Goal: Obtain resource: Download file/media

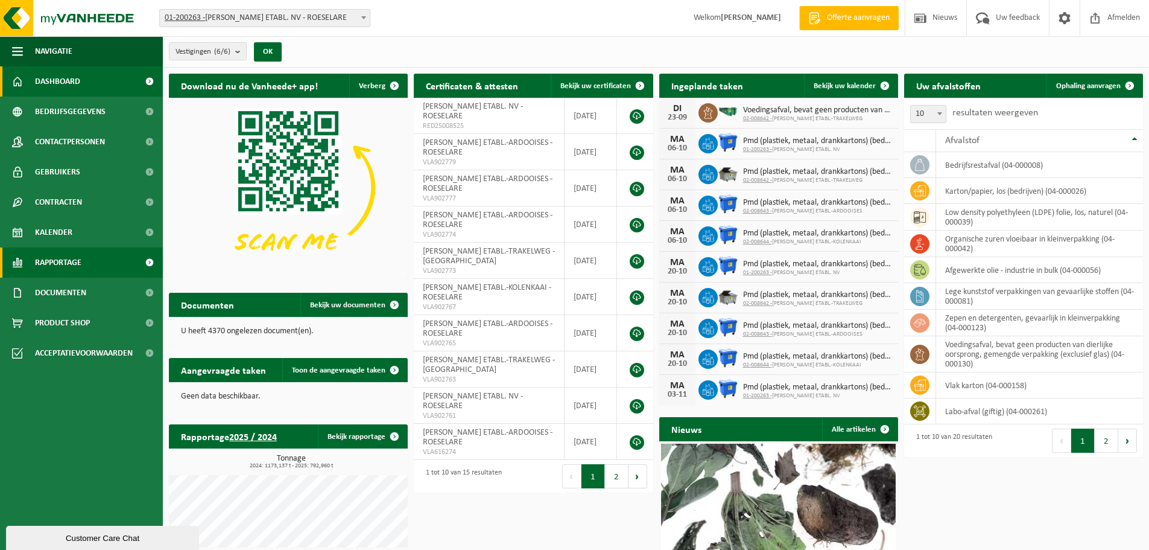
click at [52, 259] on span "Rapportage" at bounding box center [58, 262] width 46 height 30
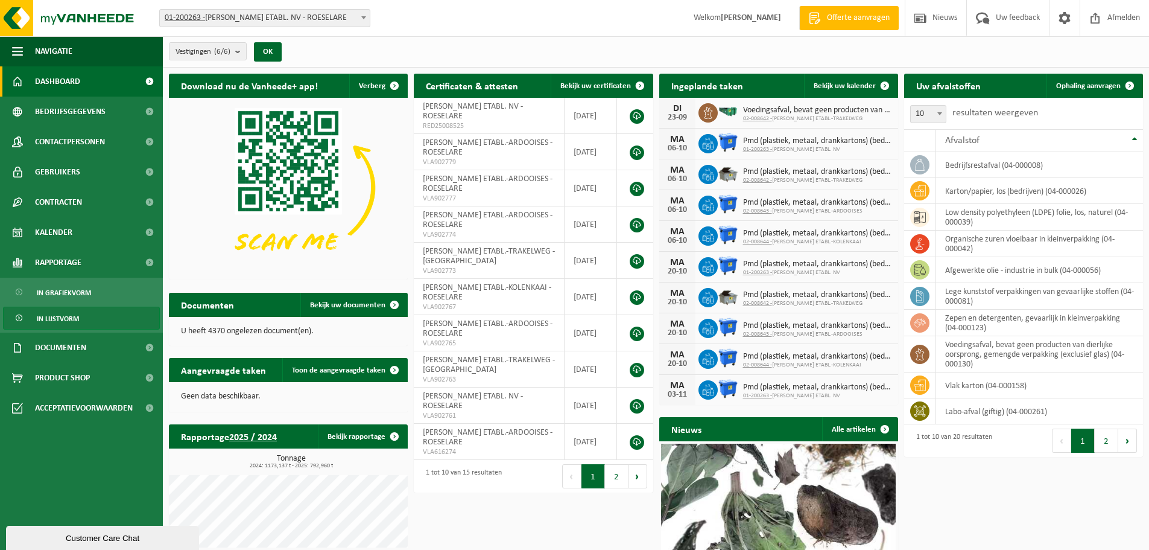
click at [62, 315] on span "In lijstvorm" at bounding box center [58, 318] width 42 height 23
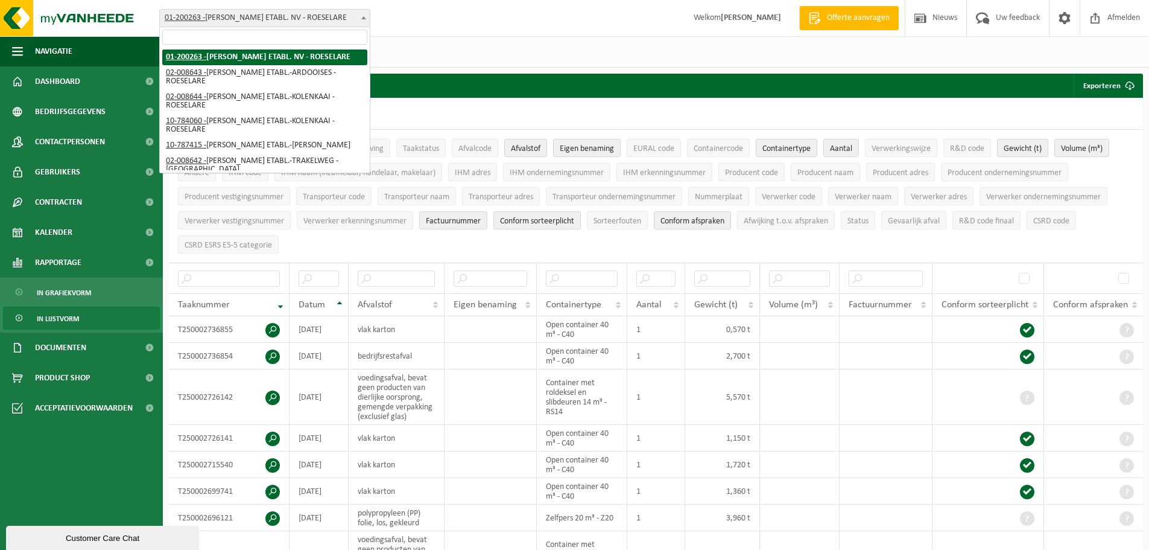
click at [253, 14] on span "01-200263 - SOUBRY JOSEPH ETABL. NV - ROESELARE" at bounding box center [265, 18] width 210 height 17
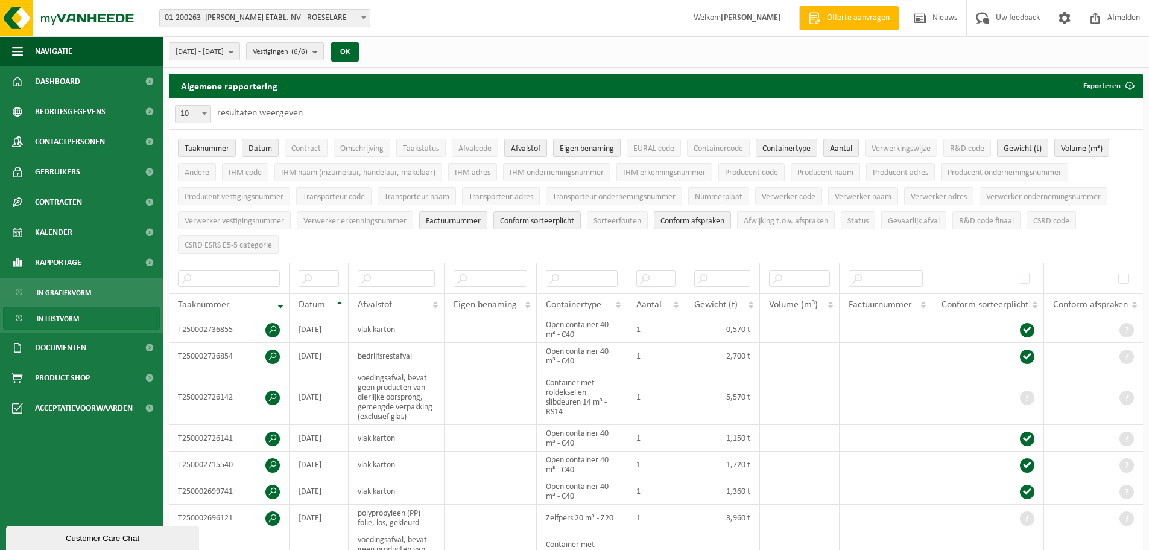
click at [545, 30] on div "Vestiging: 01-200263 - SOUBRY JOSEPH ETABL. NV - ROESELARE 02-008643 - SOUBRY J…" at bounding box center [574, 18] width 1149 height 37
click at [240, 52] on b "submit" at bounding box center [234, 51] width 11 height 17
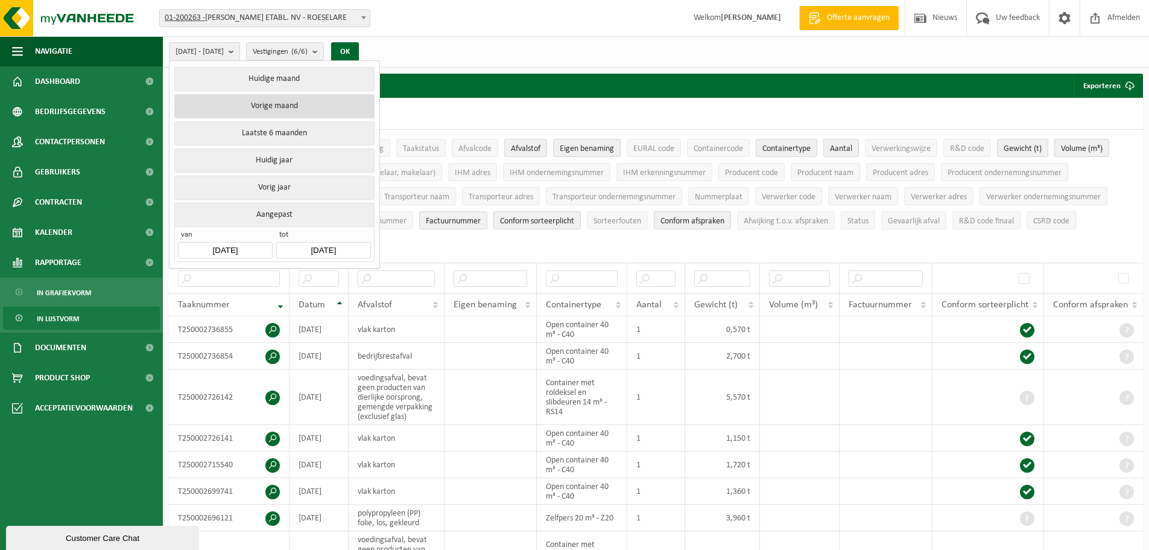
click at [264, 104] on button "Vorige maand" at bounding box center [274, 106] width 200 height 24
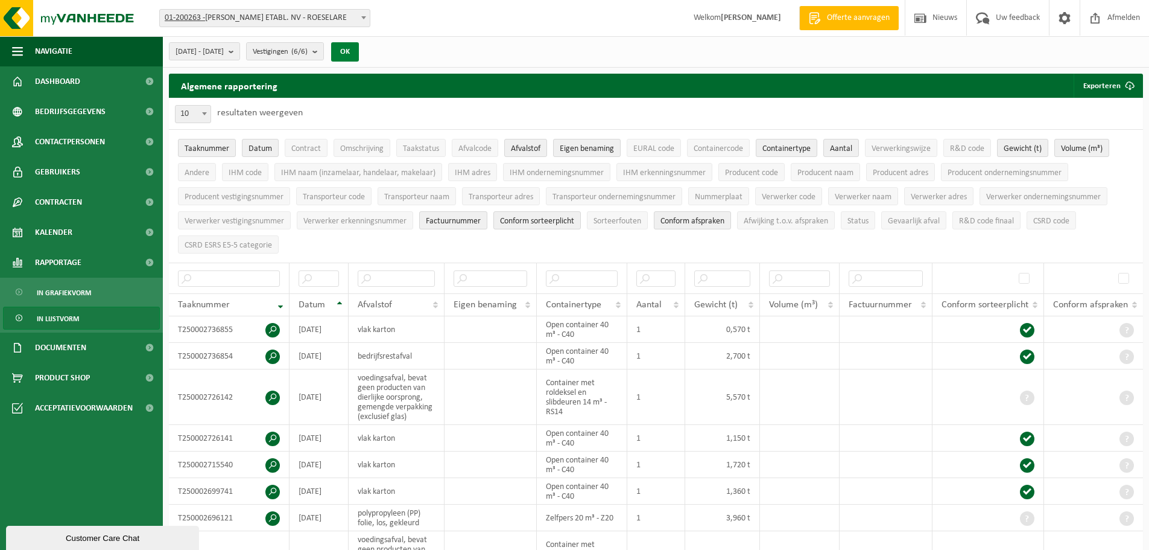
click at [359, 52] on button "OK" at bounding box center [345, 51] width 28 height 19
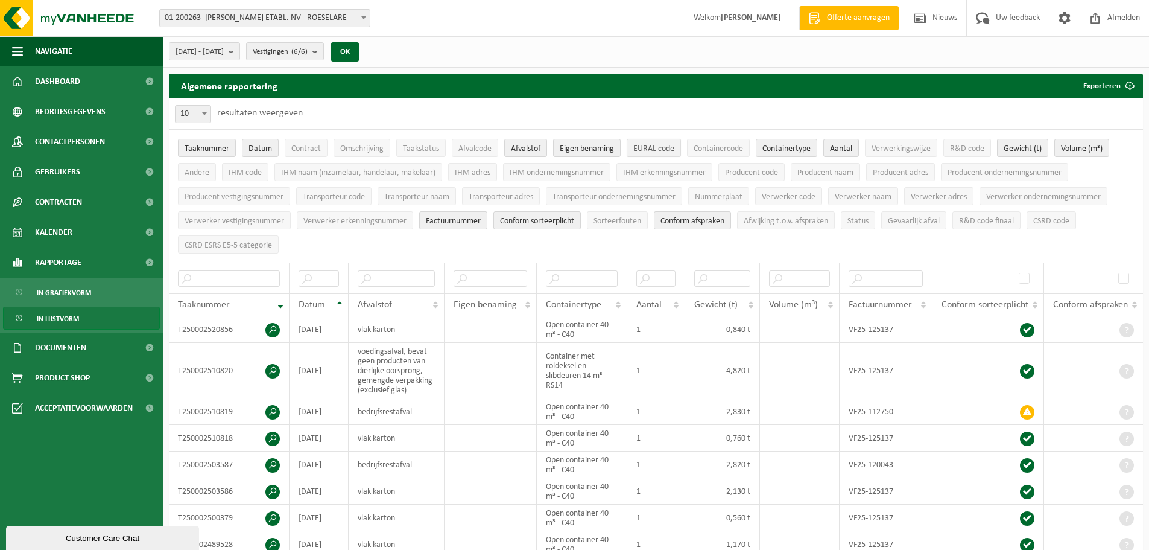
click at [652, 150] on span "EURAL code" at bounding box center [653, 148] width 41 height 9
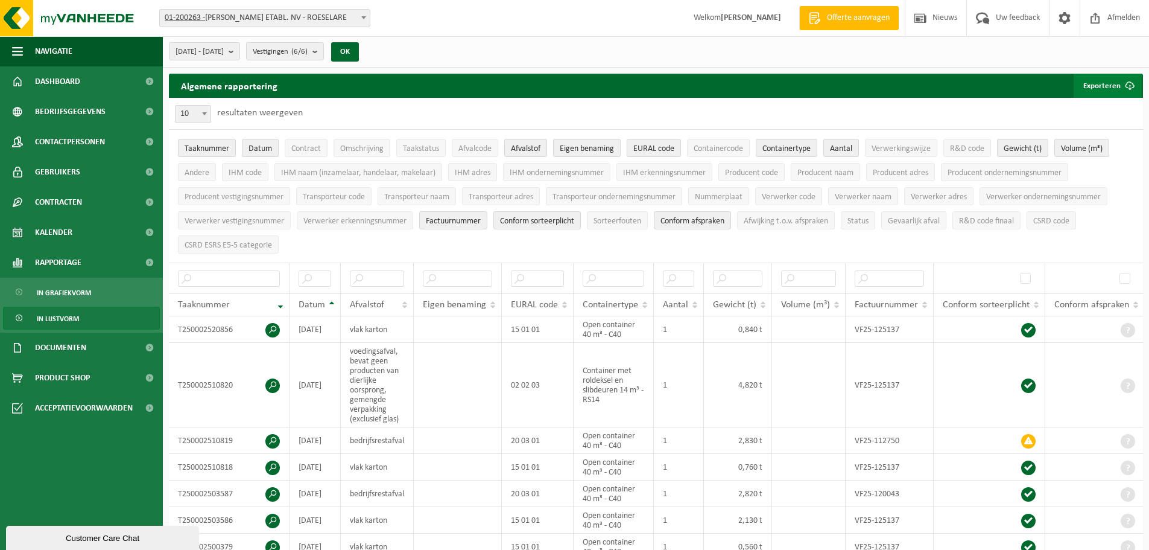
click at [1105, 82] on button "Exporteren" at bounding box center [1108, 86] width 68 height 24
click at [1099, 110] on link "Enkel mijn selectie" at bounding box center [1086, 110] width 109 height 24
click at [1008, 148] on span "Gewicht (t)" at bounding box center [1023, 148] width 38 height 9
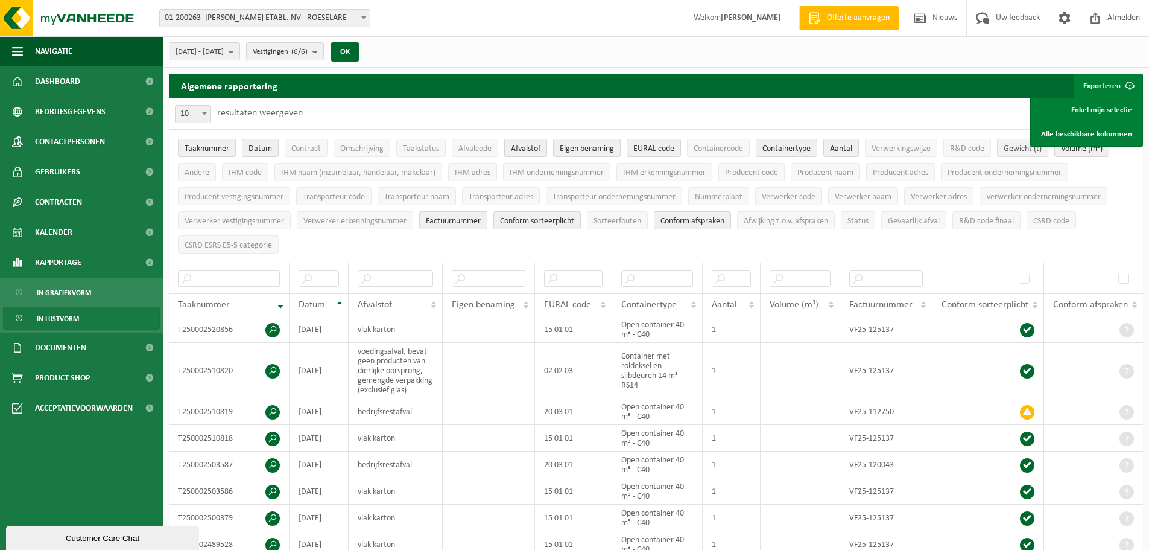
click at [1036, 150] on span "Gewicht (t)" at bounding box center [1023, 148] width 38 height 9
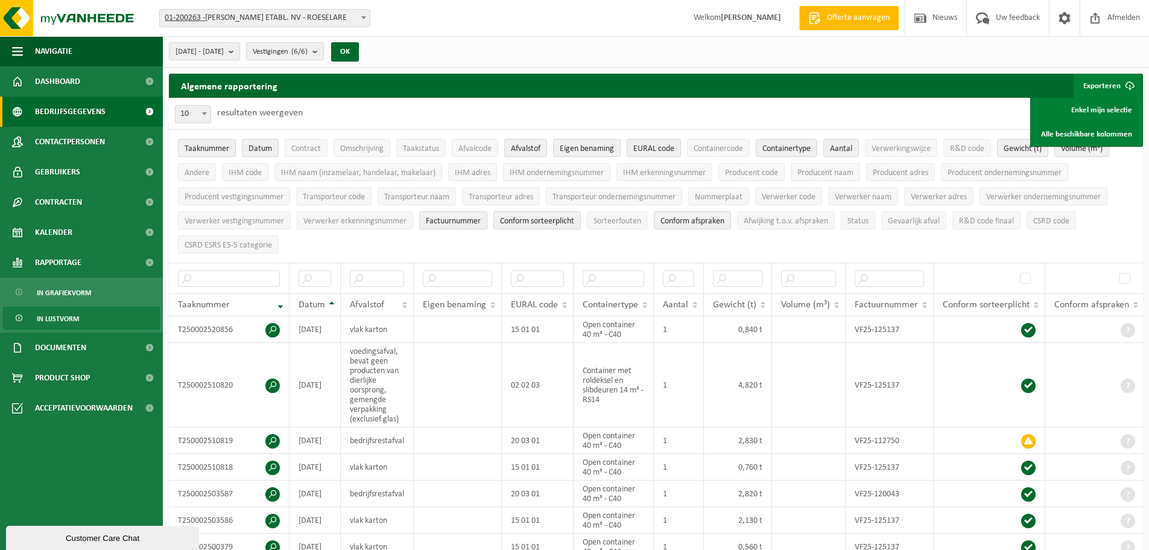
click at [69, 113] on span "Bedrijfsgegevens" at bounding box center [70, 112] width 71 height 30
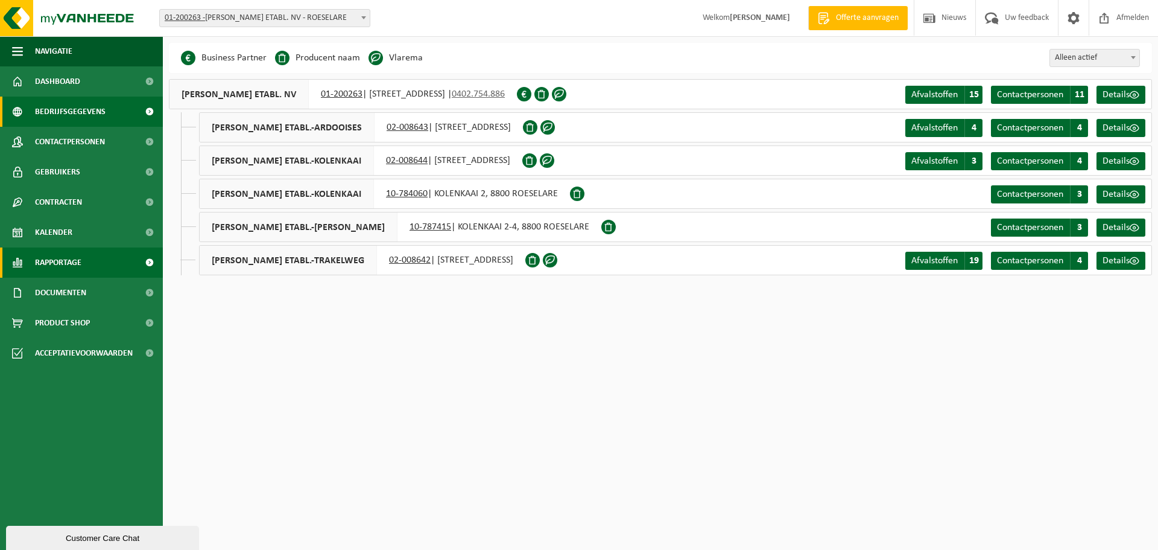
click at [56, 266] on span "Rapportage" at bounding box center [58, 262] width 46 height 30
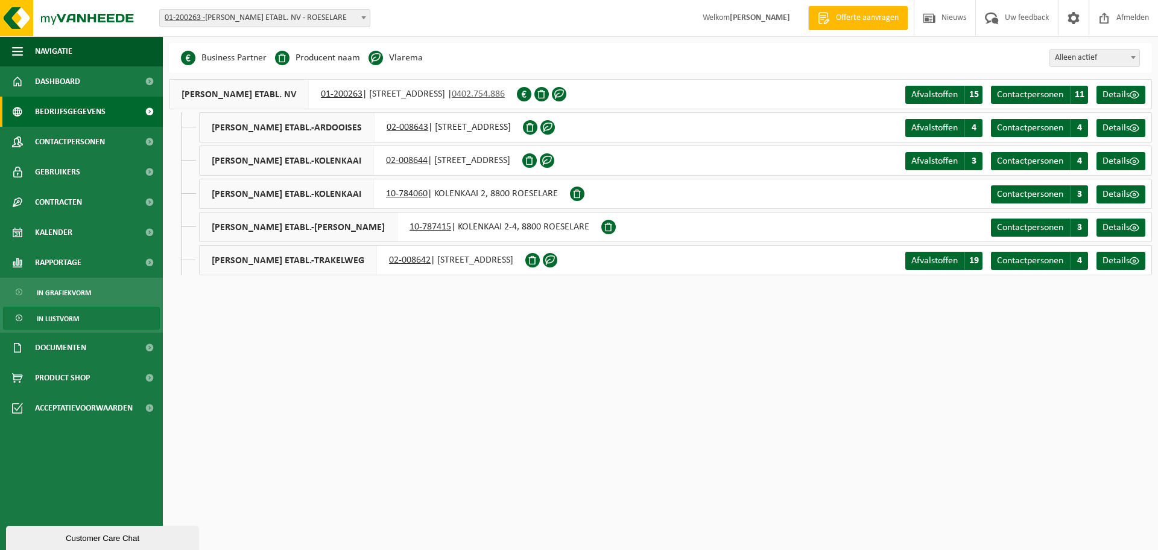
click at [48, 317] on span "In lijstvorm" at bounding box center [58, 318] width 42 height 23
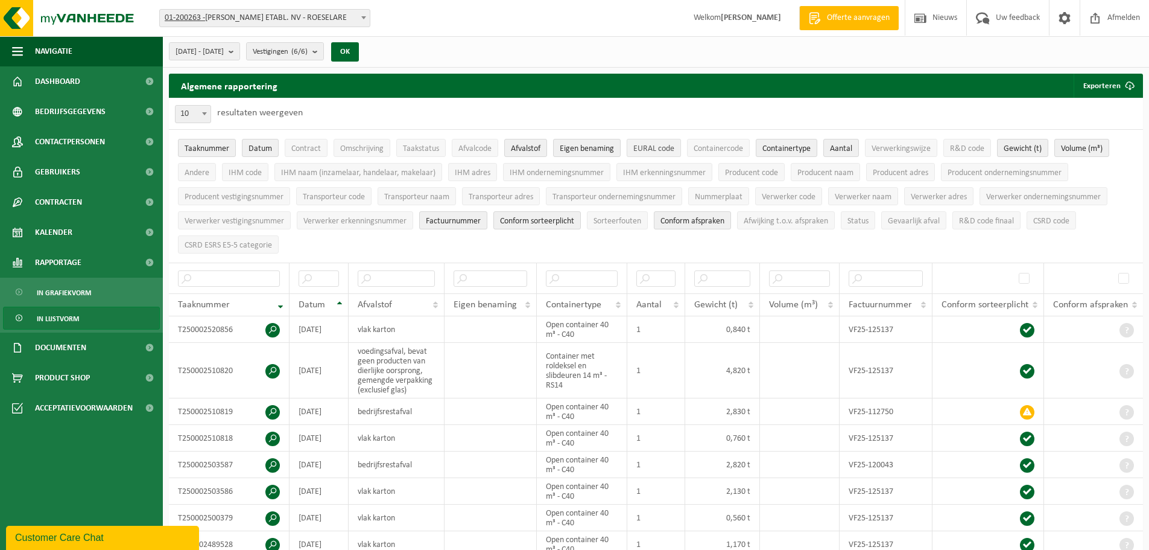
click at [642, 148] on span "EURAL code" at bounding box center [653, 148] width 41 height 9
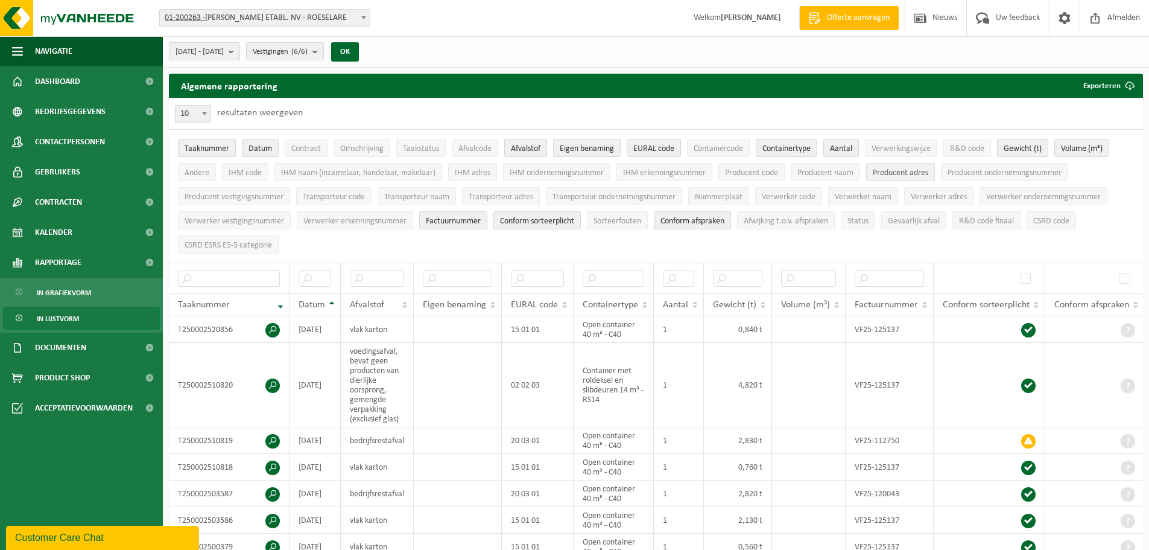
click at [913, 172] on span "Producent adres" at bounding box center [901, 172] width 56 height 9
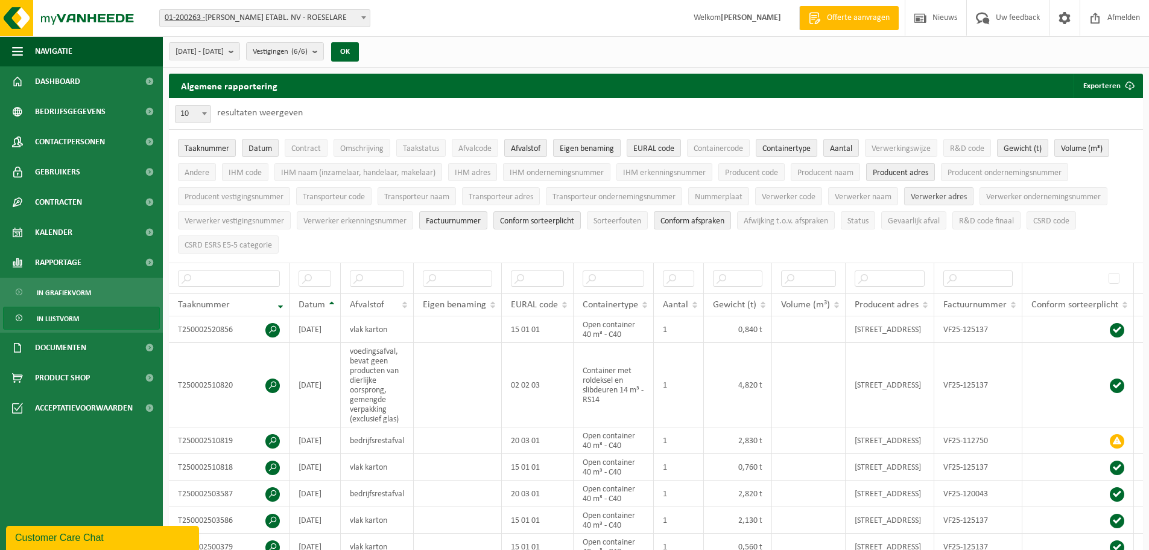
click at [928, 195] on span "Verwerker adres" at bounding box center [939, 196] width 56 height 9
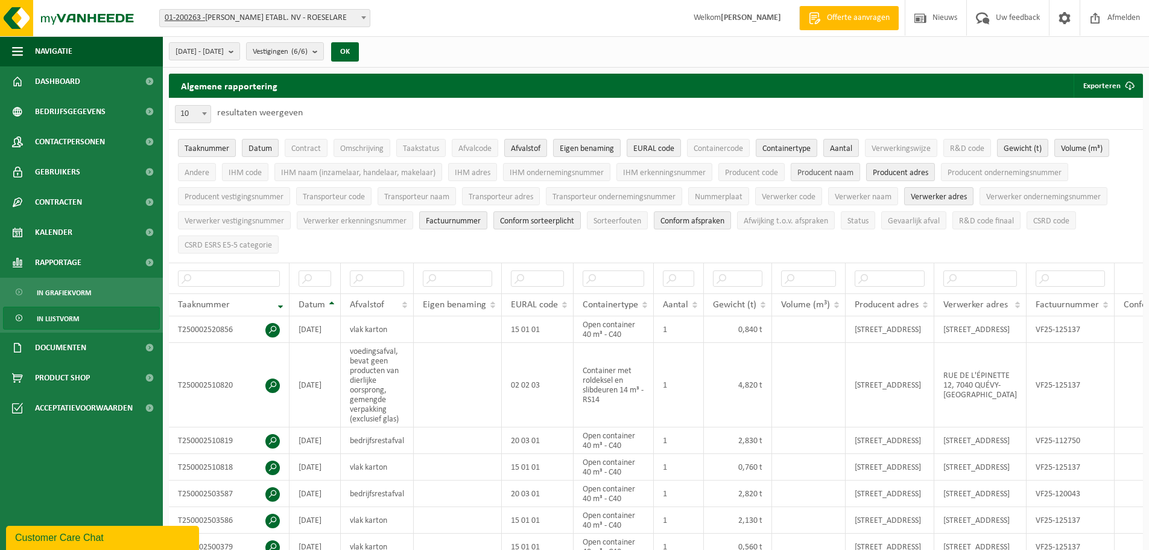
click at [840, 174] on span "Producent naam" at bounding box center [826, 172] width 56 height 9
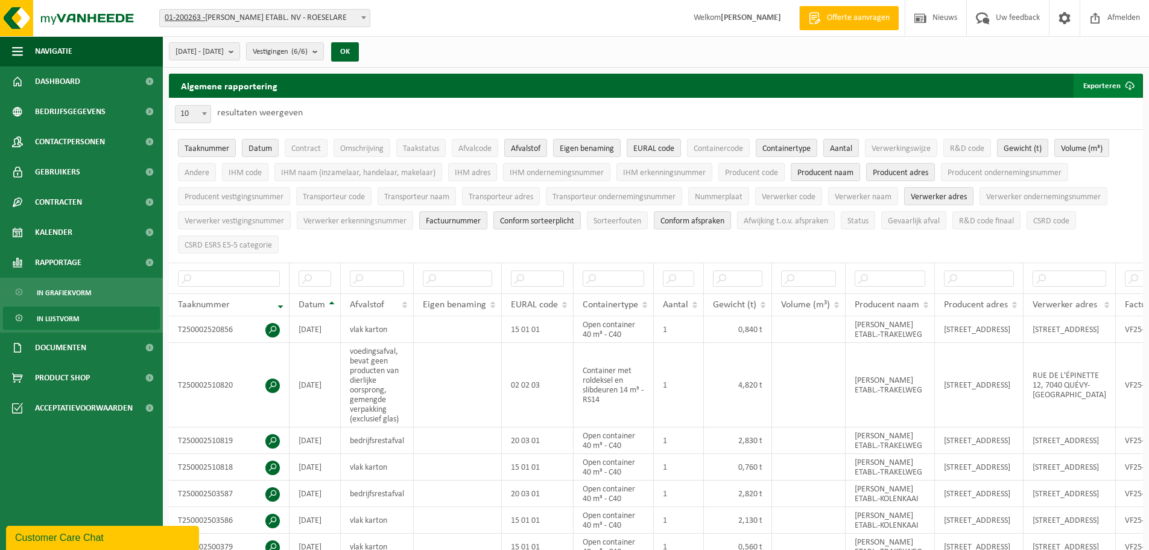
click at [1104, 83] on button "Exporteren" at bounding box center [1108, 86] width 68 height 24
click at [1093, 109] on link "Enkel mijn selectie" at bounding box center [1086, 110] width 109 height 24
